Goal: Task Accomplishment & Management: Use online tool/utility

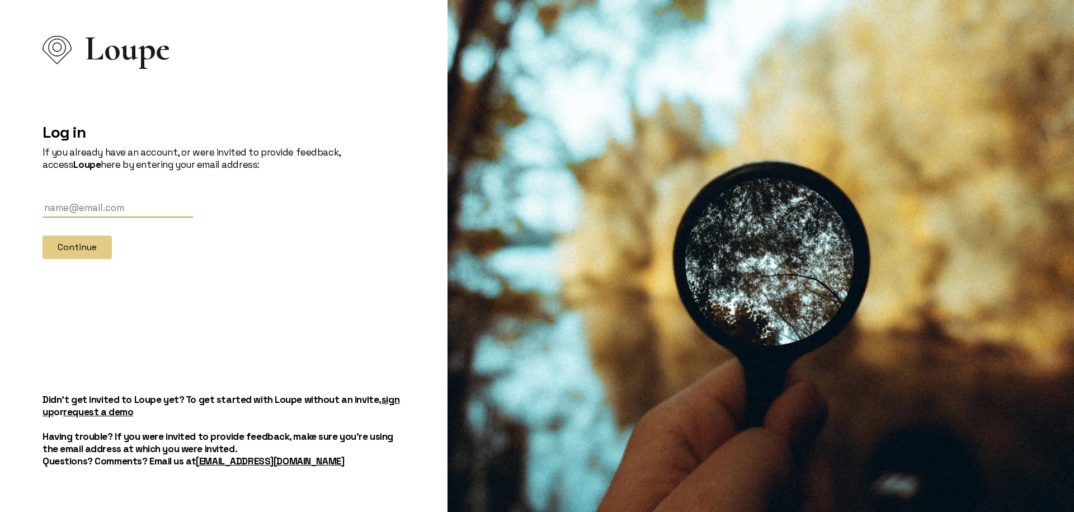
click at [94, 203] on input "text" at bounding box center [117, 207] width 151 height 21
type input "[PERSON_NAME][EMAIL_ADDRESS][PERSON_NAME][DOMAIN_NAME]"
click at [81, 252] on button "Continue" at bounding box center [76, 246] width 69 height 23
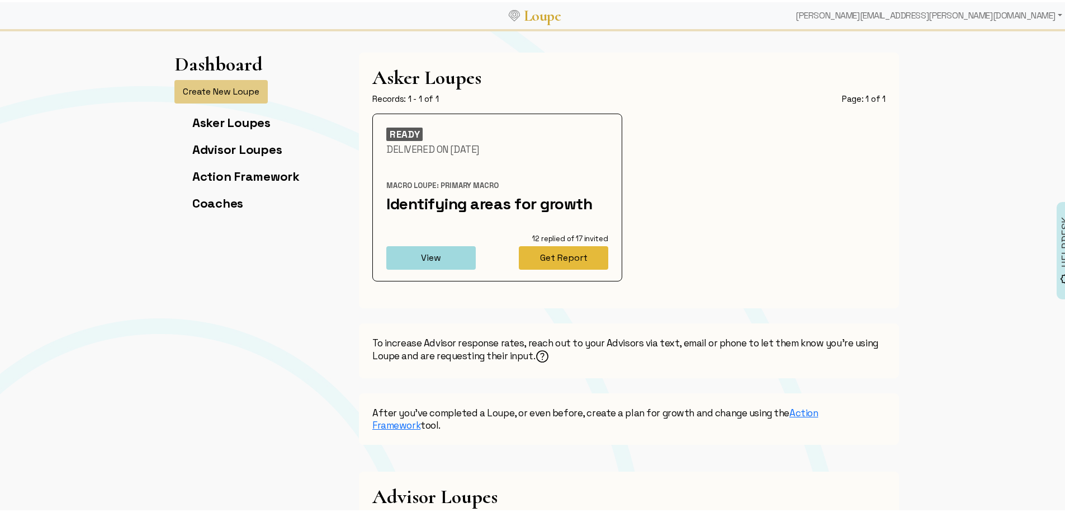
click at [557, 253] on button "Get Report" at bounding box center [563, 255] width 89 height 23
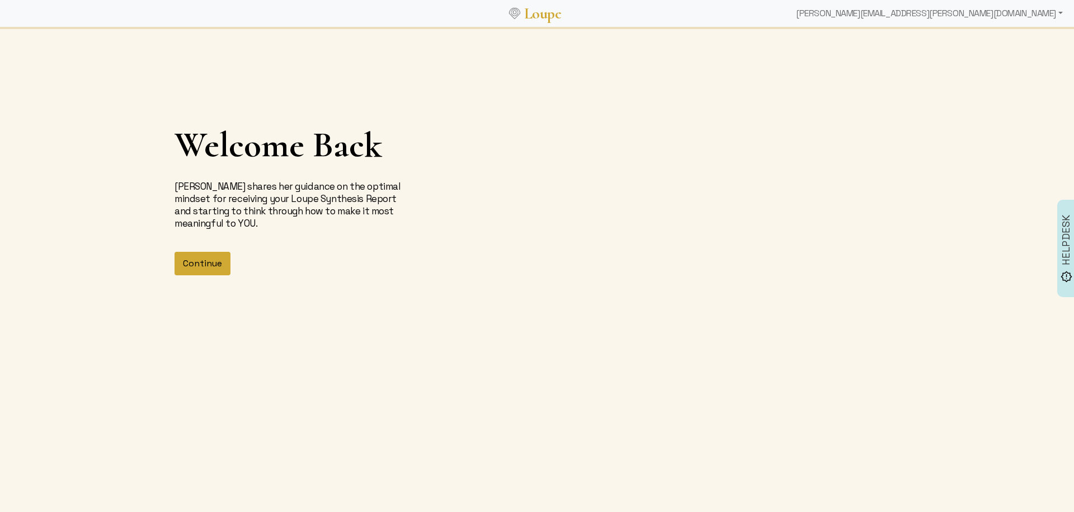
click at [196, 266] on button "Continue" at bounding box center [202, 263] width 56 height 23
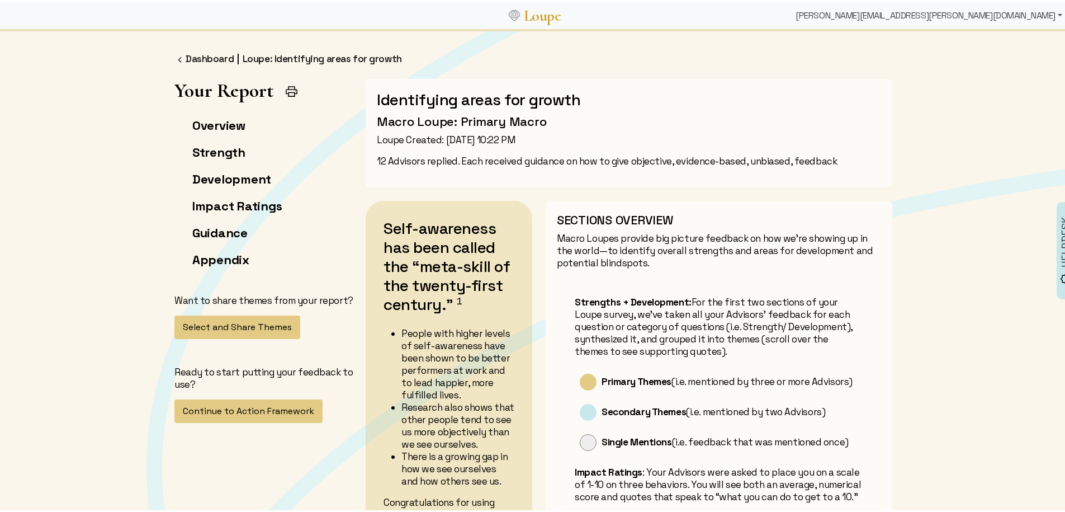
click at [1001, 13] on div "[PERSON_NAME][EMAIL_ADDRESS][PERSON_NAME][DOMAIN_NAME]" at bounding box center [929, 13] width 276 height 22
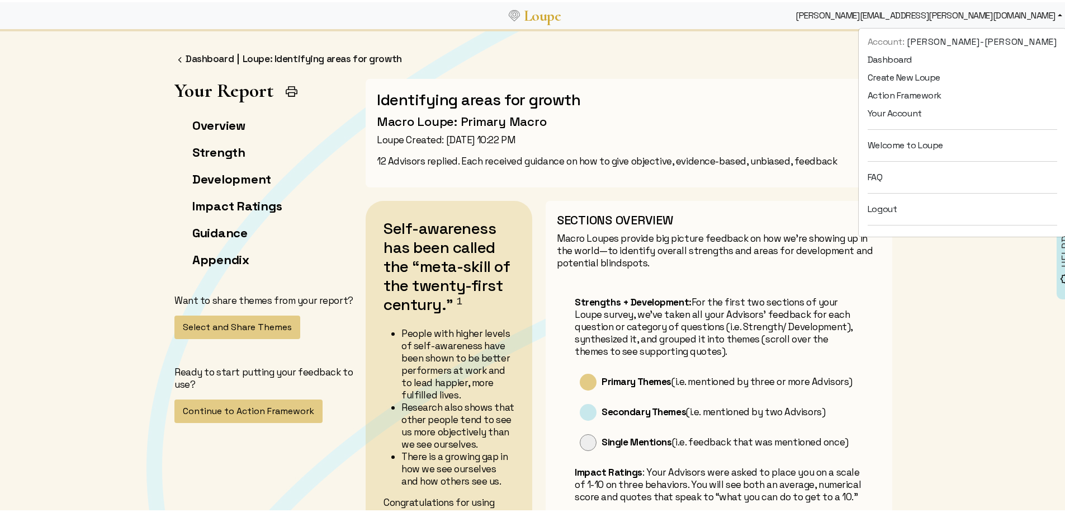
click at [778, 159] on p "12 Advisors replied. Each received guidance on how to give objective, evidence-…" at bounding box center [629, 159] width 504 height 12
click at [416, 133] on p "Loupe Created: [DATE] 10:22 PM" at bounding box center [629, 137] width 504 height 12
click at [193, 53] on link "Dashboard" at bounding box center [210, 56] width 48 height 12
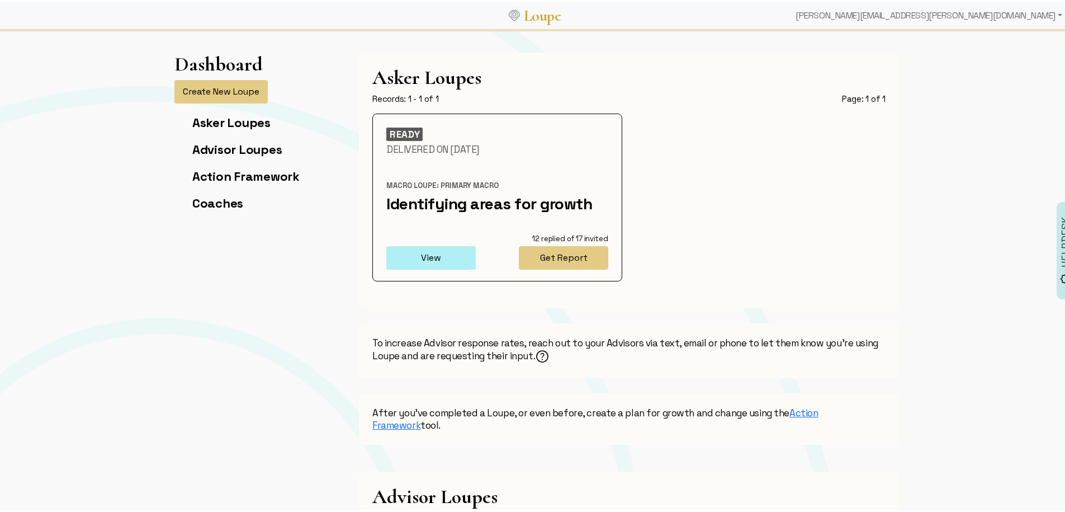
click at [436, 258] on button "View" at bounding box center [430, 255] width 89 height 23
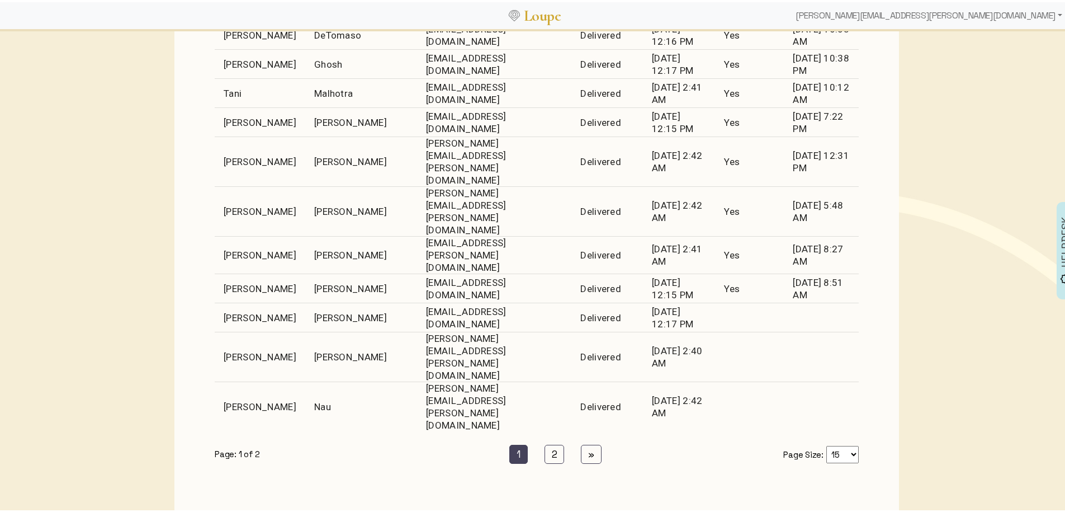
scroll to position [635, 0]
click at [545, 441] on link "2 (current)" at bounding box center [555, 450] width 20 height 19
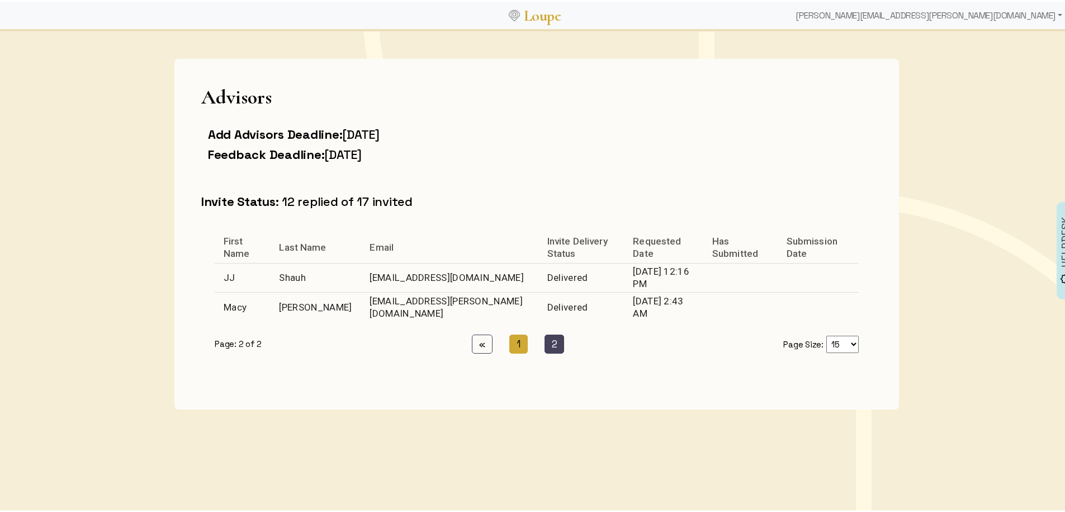
click at [509, 334] on link "1 (current)" at bounding box center [518, 341] width 18 height 19
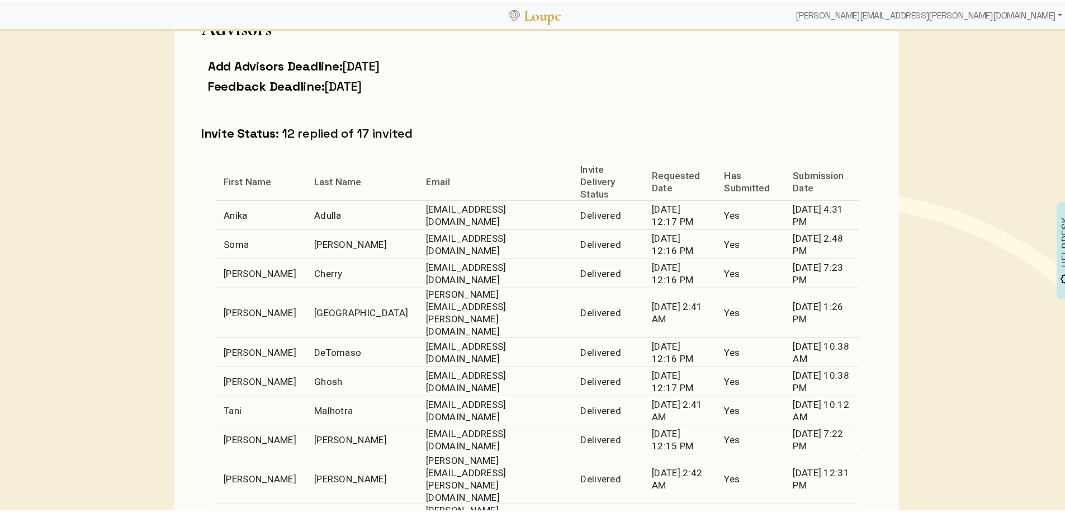
scroll to position [489, 0]
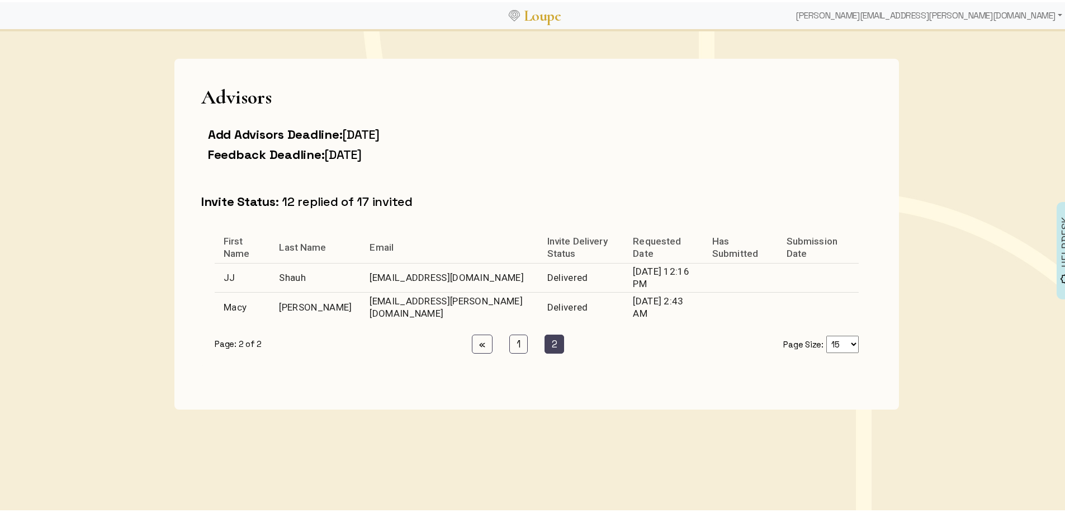
scroll to position [257, 0]
click at [509, 334] on link "1 (current)" at bounding box center [518, 341] width 18 height 19
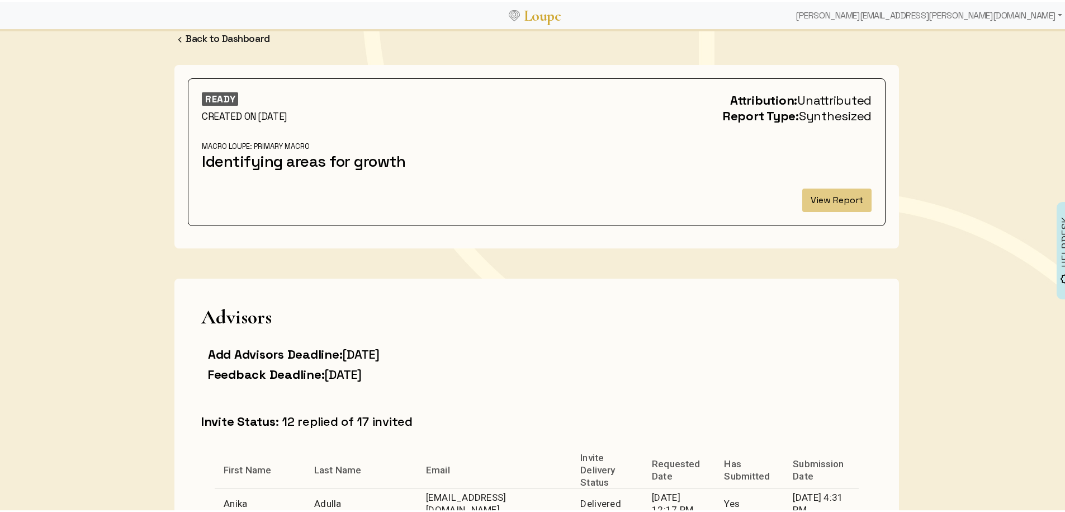
scroll to position [0, 0]
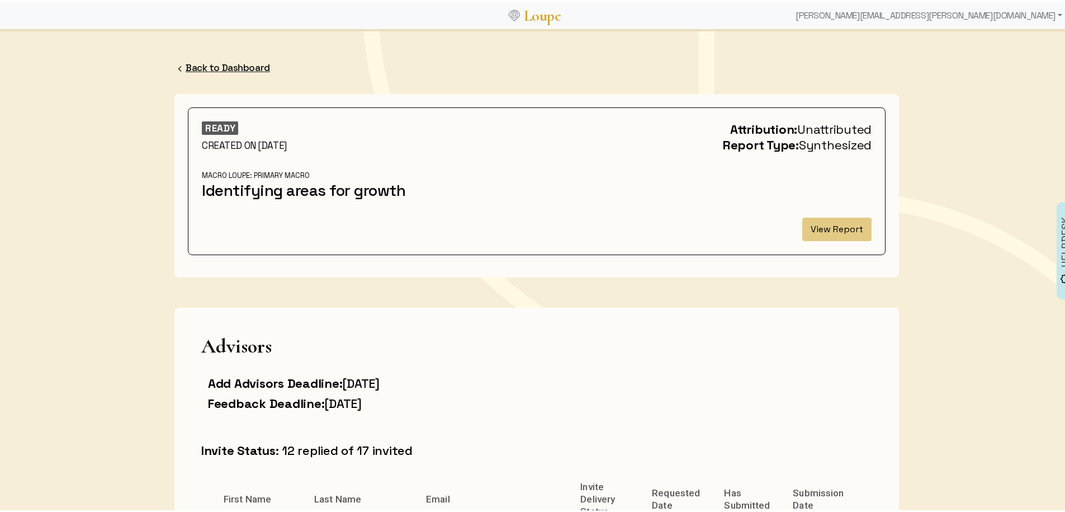
click at [209, 62] on link "Back to Dashboard" at bounding box center [228, 65] width 84 height 12
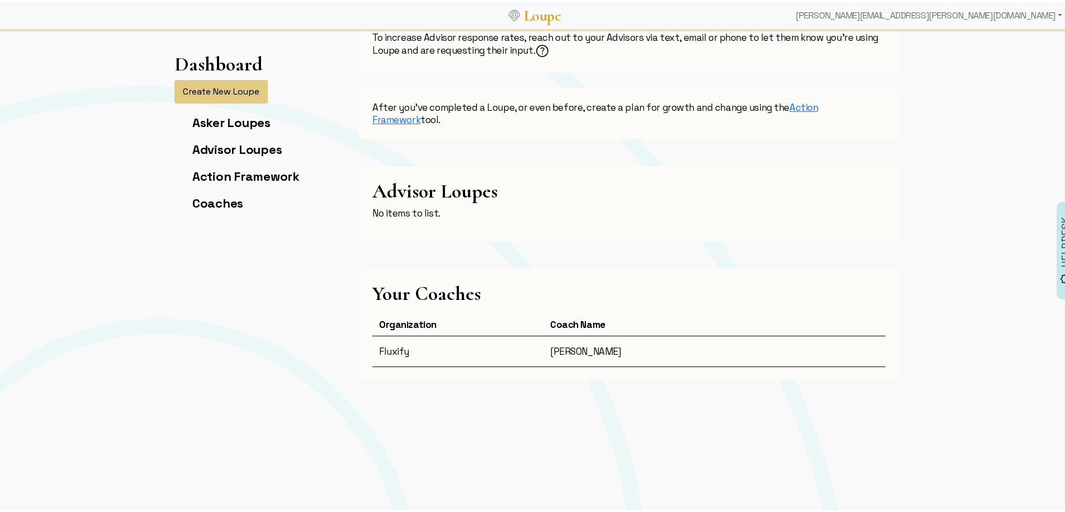
scroll to position [412, 0]
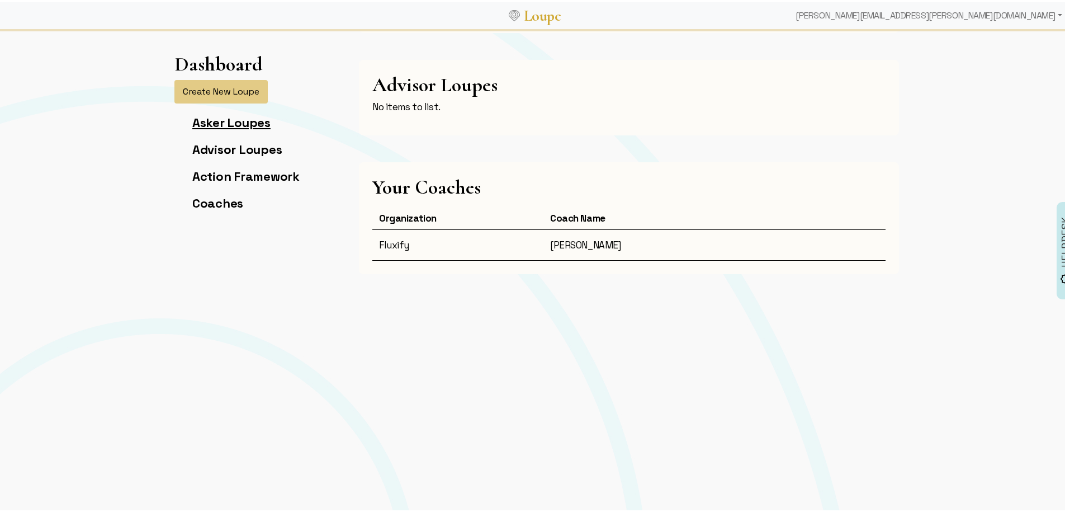
click at [227, 122] on link "Asker Loupes" at bounding box center [231, 120] width 78 height 16
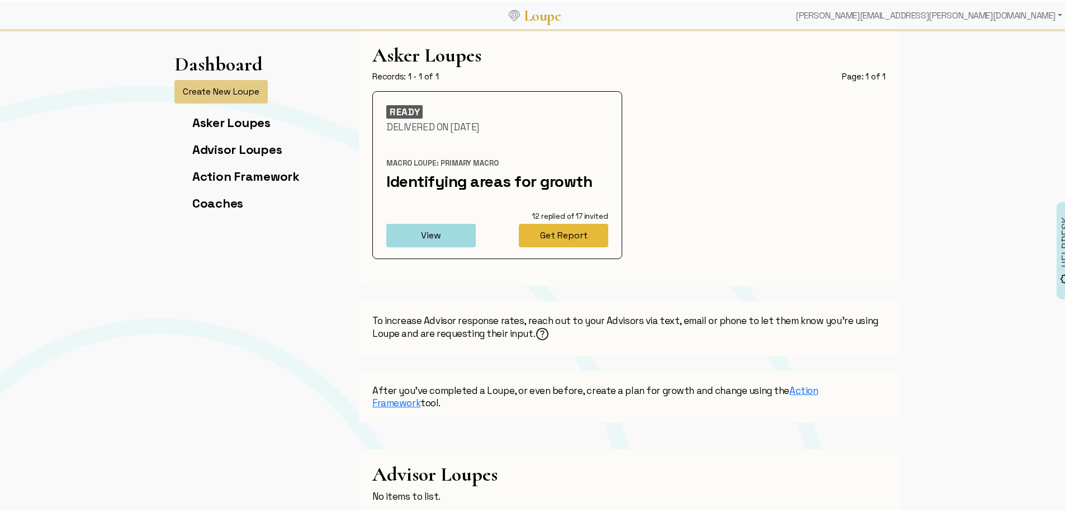
click at [546, 235] on button "Get Report" at bounding box center [563, 232] width 89 height 23
